Goal: Task Accomplishment & Management: Use online tool/utility

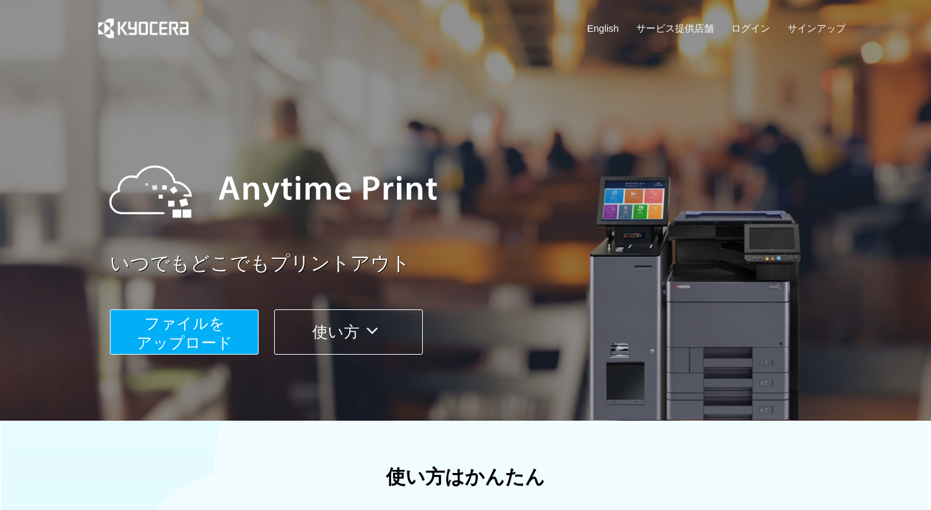
click at [195, 339] on span "ファイルを ​​アップロード" at bounding box center [184, 332] width 96 height 37
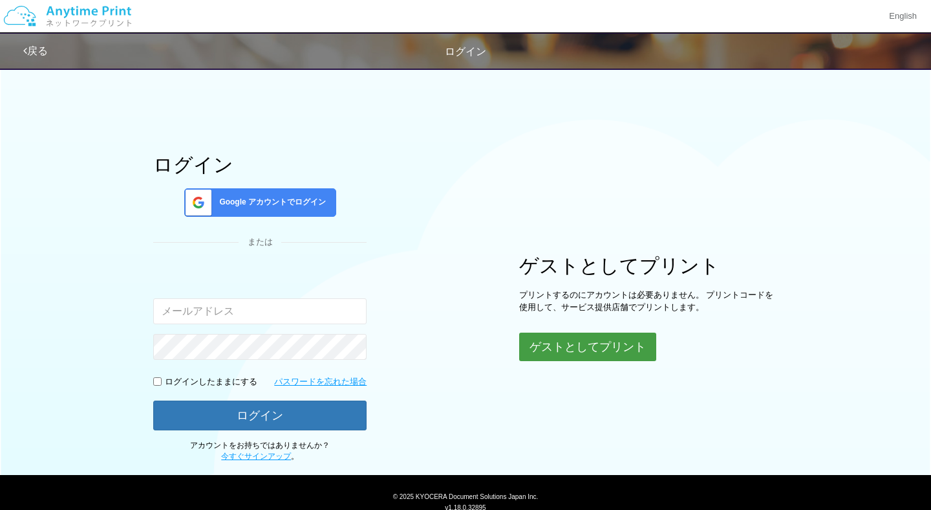
click at [611, 348] on button "ゲストとしてプリント" at bounding box center [587, 346] width 137 height 28
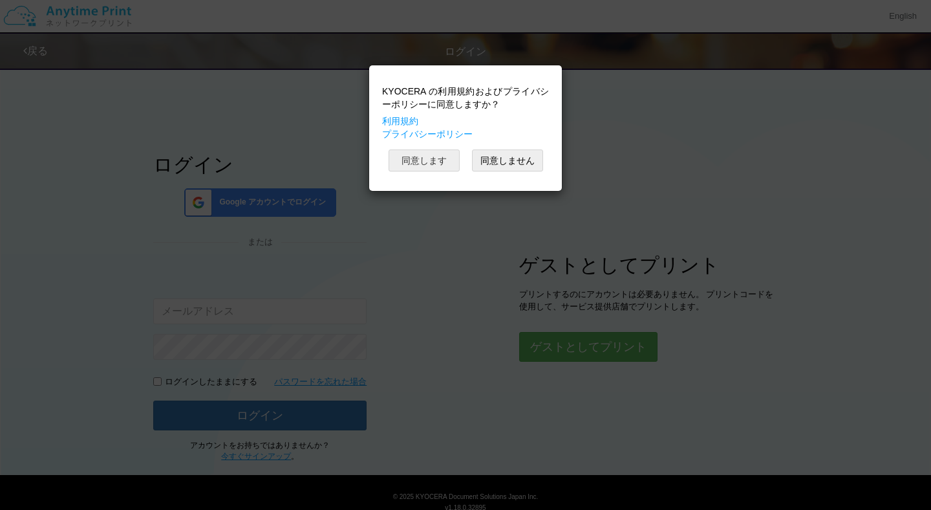
click at [447, 166] on button "同意します" at bounding box center [424, 160] width 71 height 22
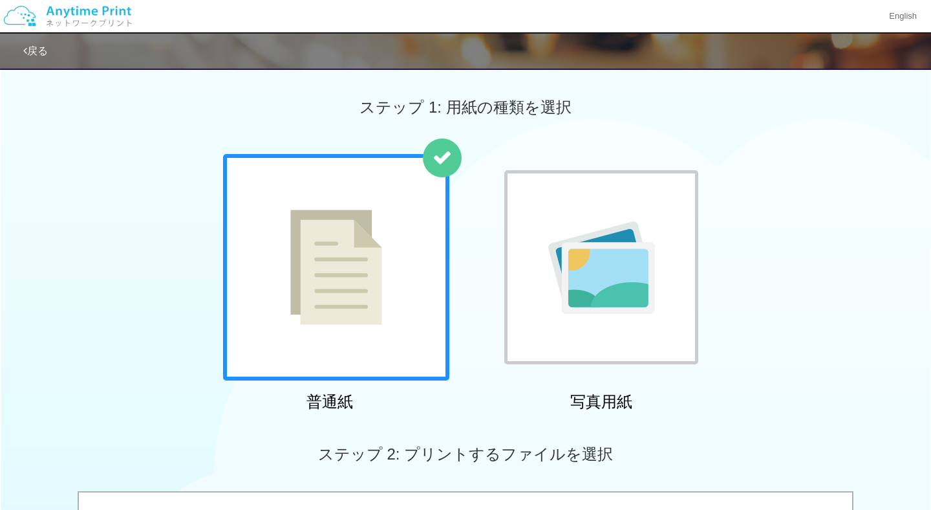
click at [386, 210] on div at bounding box center [336, 267] width 226 height 226
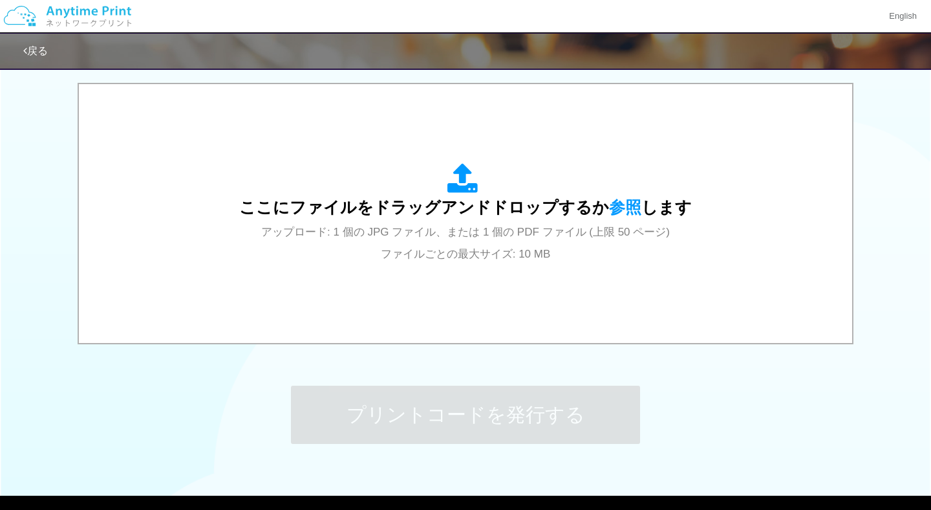
scroll to position [412, 0]
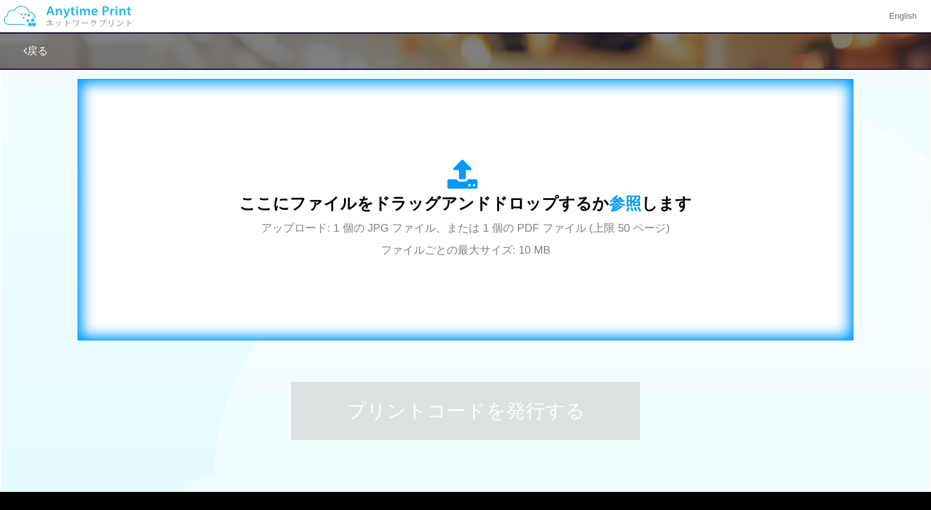
click at [377, 190] on div "ここにファイルをドラッグアンドドロップするか 参照 します アップロード: 1 個の JPG ファイル、または 1 個の PDF ファイル (上限 50 ペー…" at bounding box center [465, 209] width 453 height 101
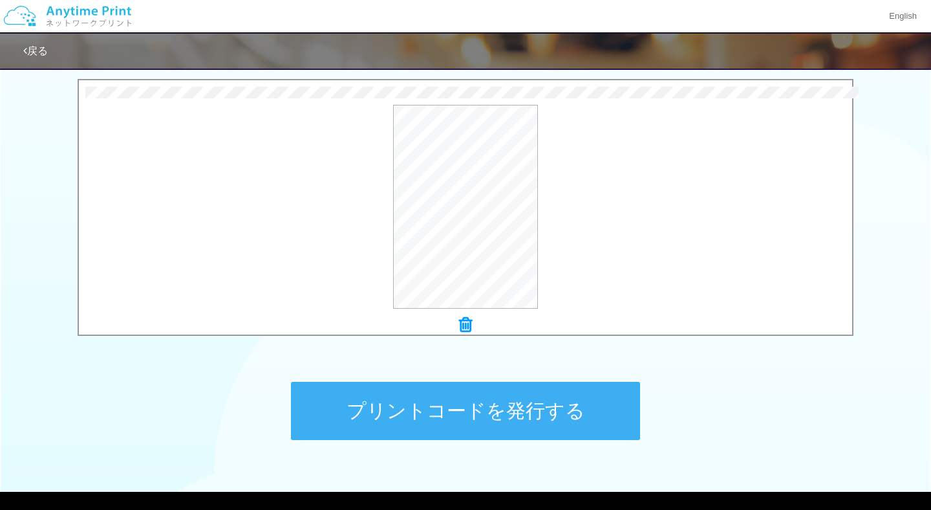
click at [548, 420] on button "プリントコードを発行する" at bounding box center [465, 411] width 349 height 58
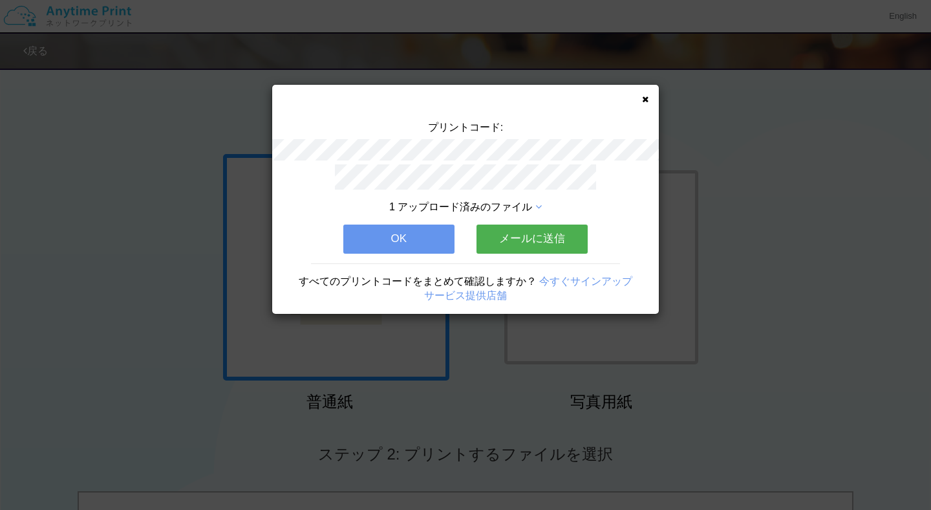
click at [418, 240] on button "OK" at bounding box center [398, 238] width 111 height 28
